Goal: Task Accomplishment & Management: Manage account settings

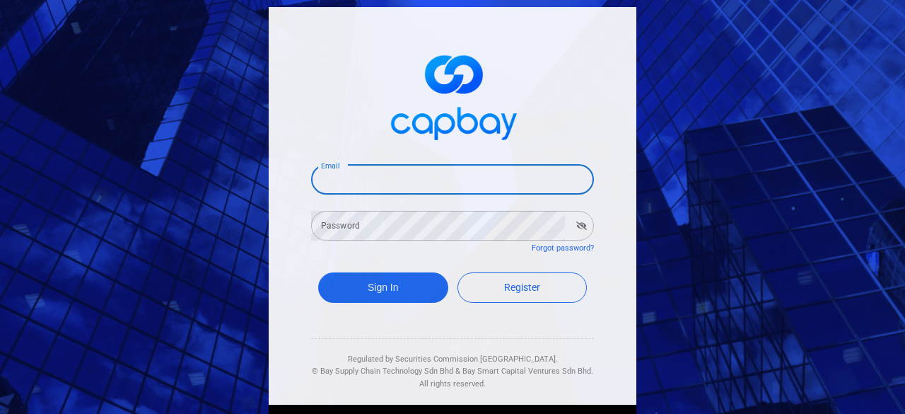
click at [453, 186] on input "Email" at bounding box center [452, 180] width 283 height 30
type input "[EMAIL_ADDRESS][DOMAIN_NAME]"
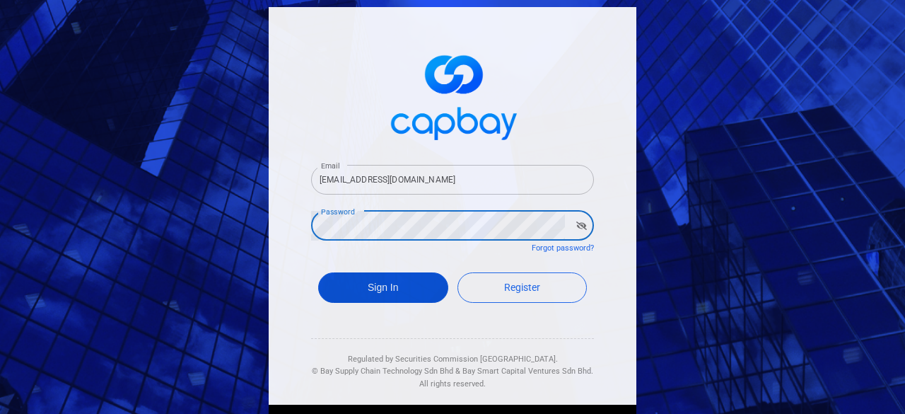
click at [410, 283] on button "Sign In" at bounding box center [383, 287] width 130 height 30
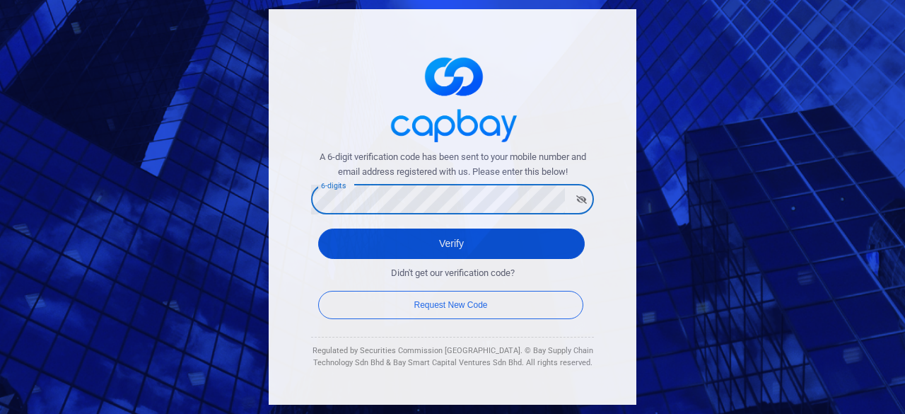
click at [470, 240] on button "Verify" at bounding box center [451, 243] width 267 height 30
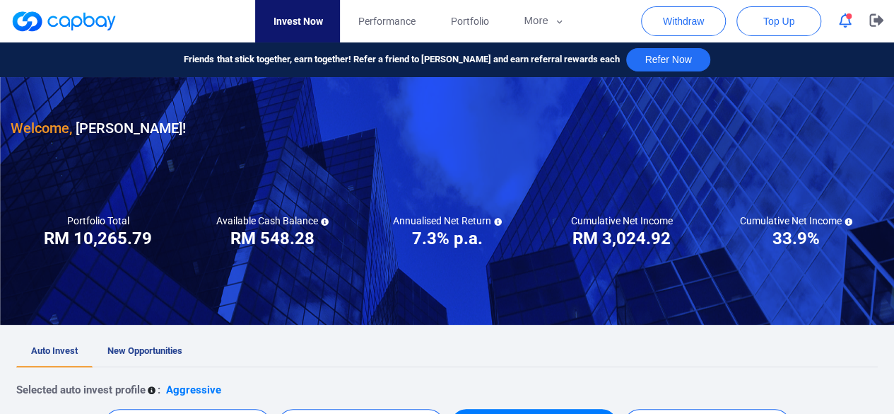
click at [331, 16] on link "Invest Now" at bounding box center [297, 21] width 85 height 42
click at [411, 9] on link "Performance" at bounding box center [386, 21] width 93 height 42
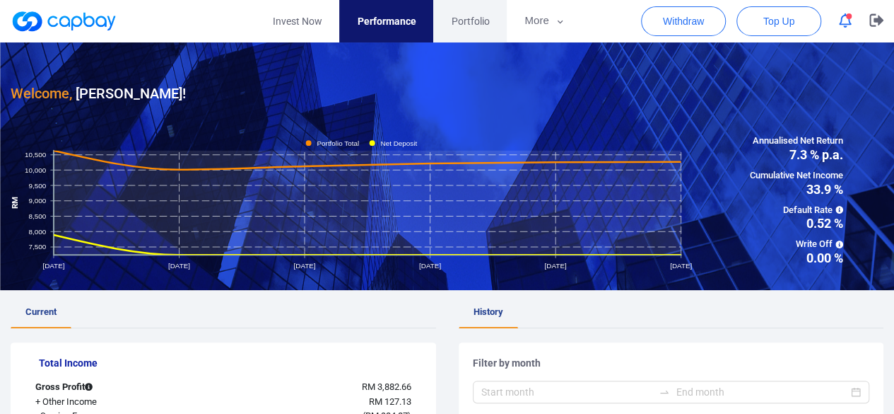
click at [474, 21] on span "Portfolio" at bounding box center [470, 21] width 38 height 16
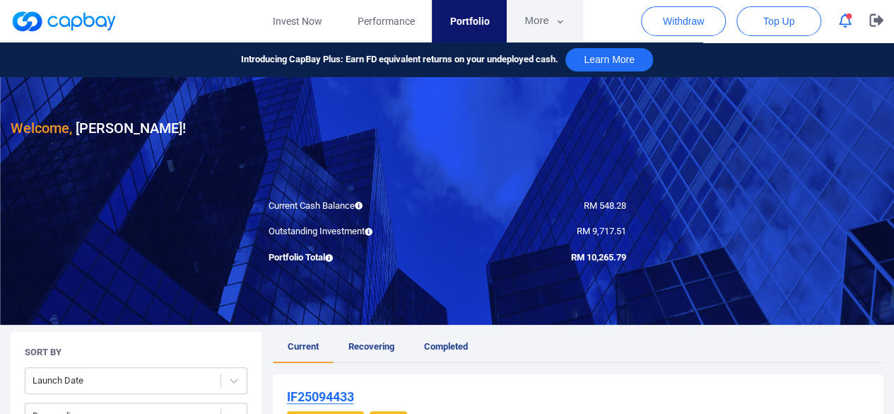
click at [556, 23] on icon "button" at bounding box center [560, 22] width 11 height 13
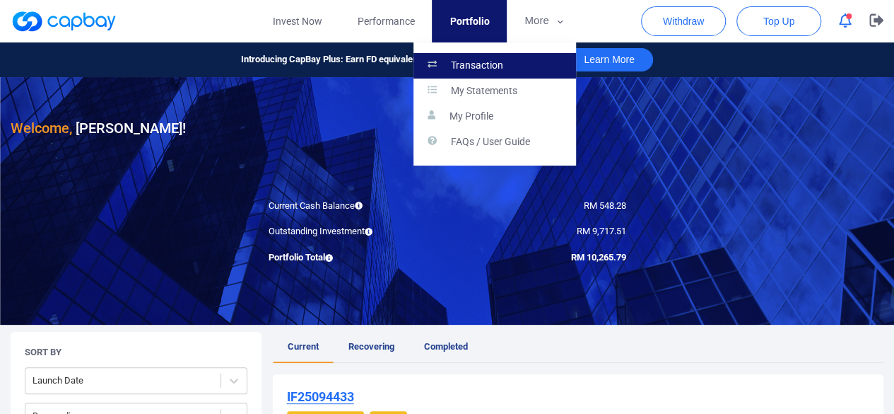
click at [502, 70] on link "Transaction" at bounding box center [495, 65] width 163 height 25
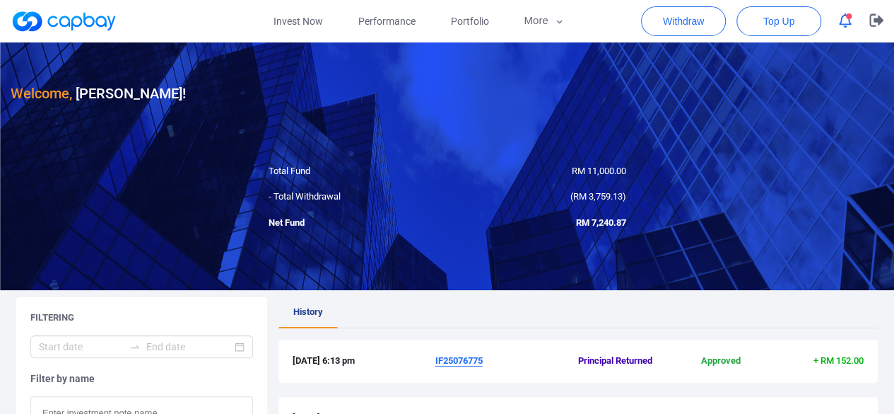
click at [843, 11] on button "button" at bounding box center [845, 21] width 27 height 22
click at [870, 20] on icon "button" at bounding box center [877, 20] width 14 height 13
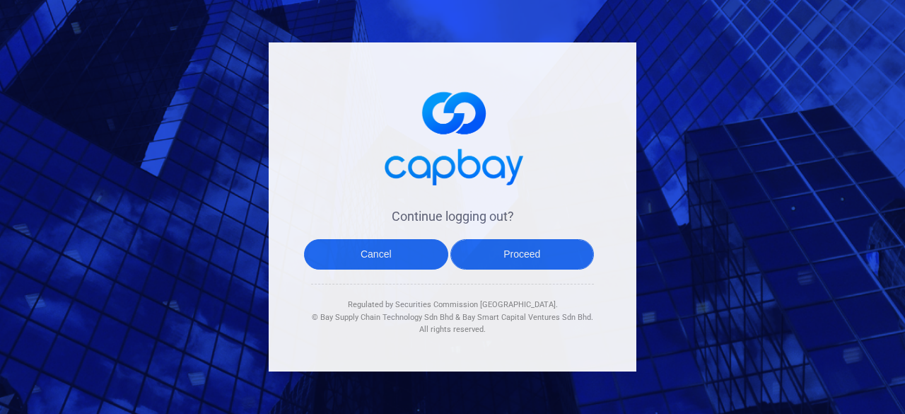
click at [563, 250] on button "Proceed" at bounding box center [522, 254] width 144 height 30
